Goal: Transaction & Acquisition: Subscribe to service/newsletter

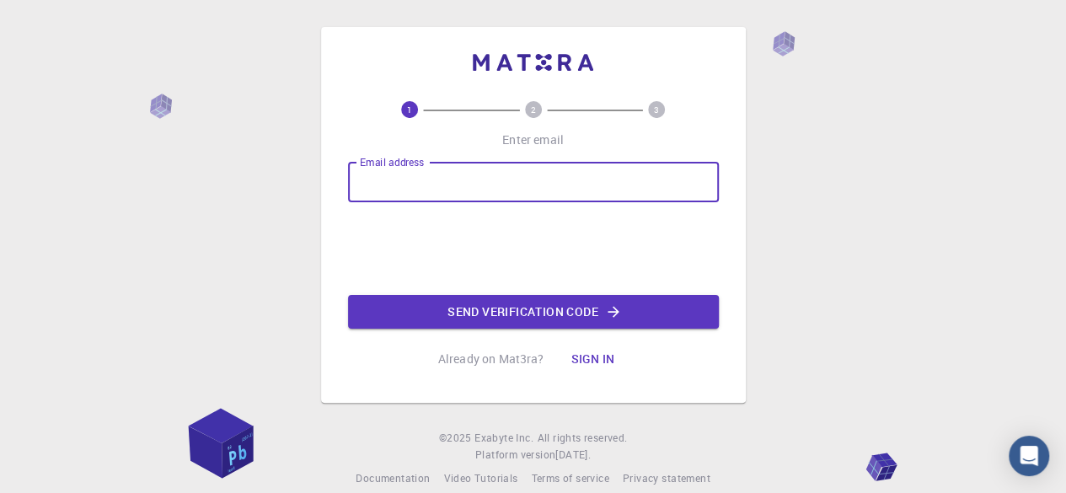
click at [506, 171] on input "Email address" at bounding box center [533, 182] width 371 height 40
paste input "[EMAIL_ADDRESS][DOMAIN_NAME]"
type input "[EMAIL_ADDRESS][DOMAIN_NAME]"
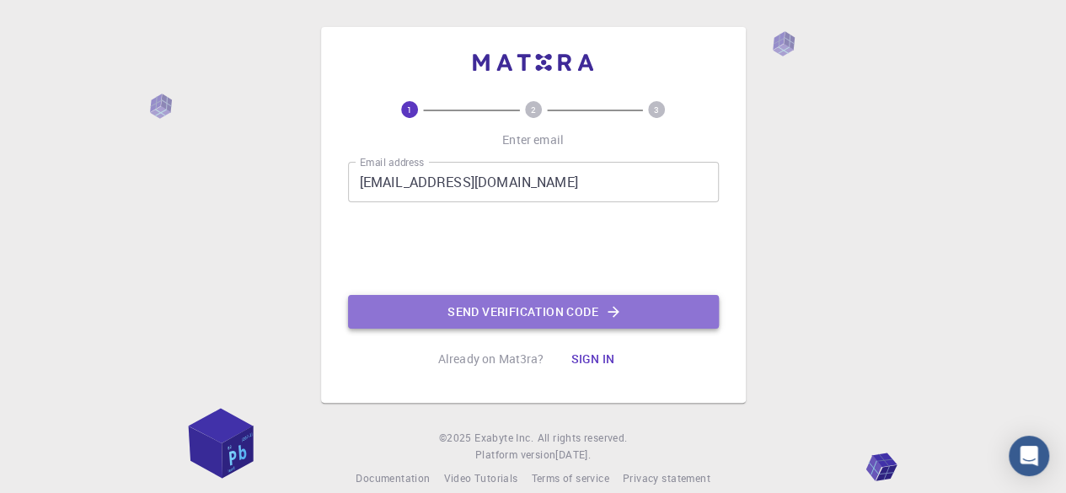
click at [430, 319] on button "Send verification code" at bounding box center [533, 312] width 371 height 34
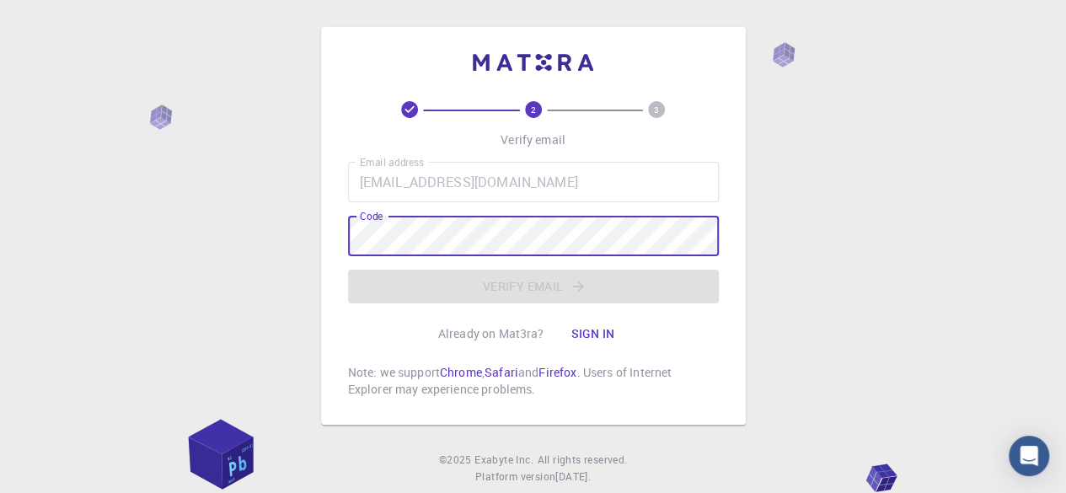
click at [713, 0] on html "2 3 Verify email Email address [EMAIL_ADDRESS][DOMAIN_NAME] Email address Code …" at bounding box center [533, 268] width 1066 height 536
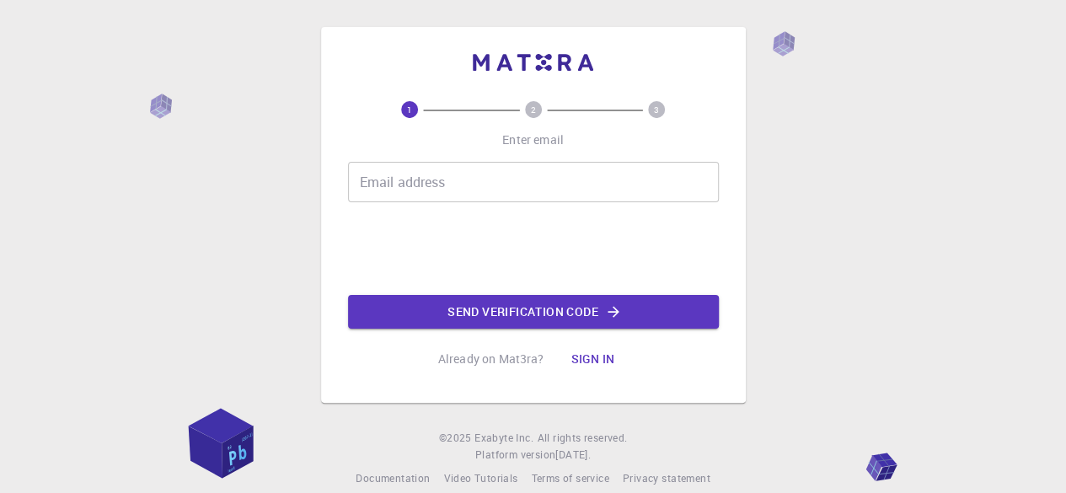
drag, startPoint x: 0, startPoint y: 0, endPoint x: 494, endPoint y: 166, distance: 521.1
click at [494, 166] on input "Email address" at bounding box center [533, 182] width 371 height 40
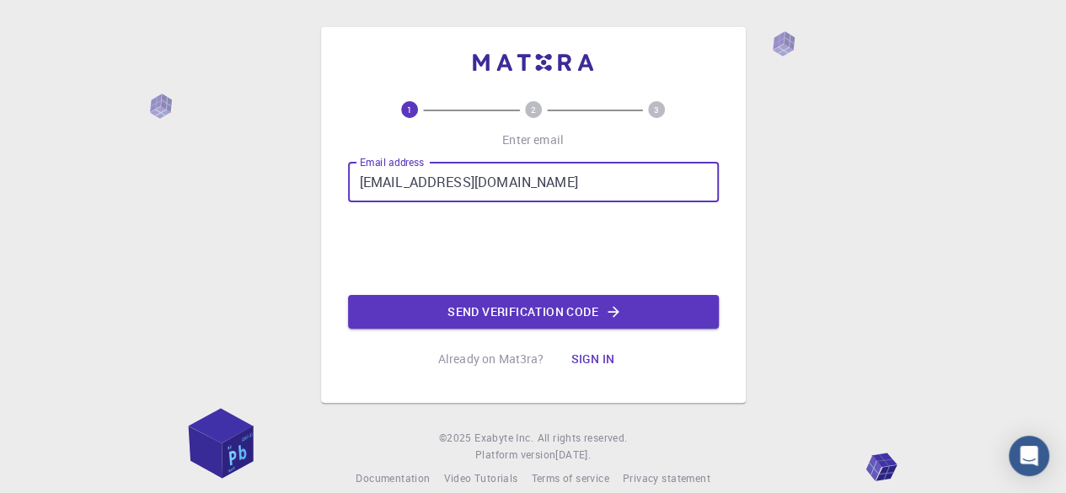
type input "\"
